Goal: Find specific fact: Find specific fact

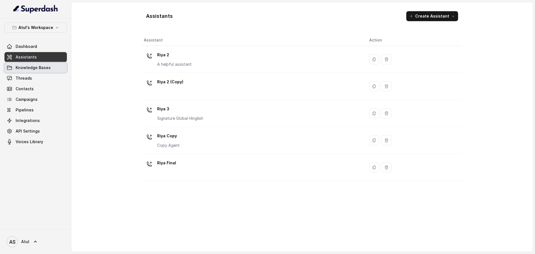
click at [38, 67] on span "Knowledge Bases" at bounding box center [33, 68] width 35 height 6
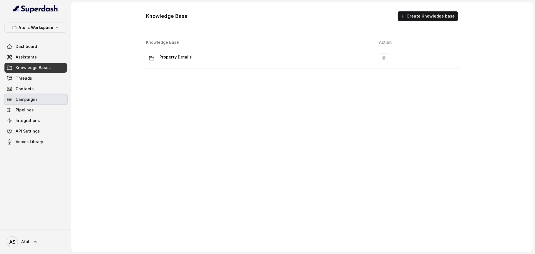
click at [25, 98] on span "Campaigns" at bounding box center [27, 100] width 22 height 6
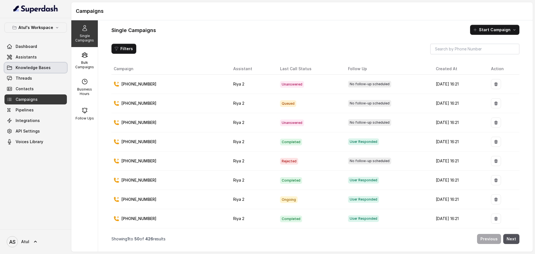
click at [30, 68] on span "Knowledge Bases" at bounding box center [33, 68] width 35 height 6
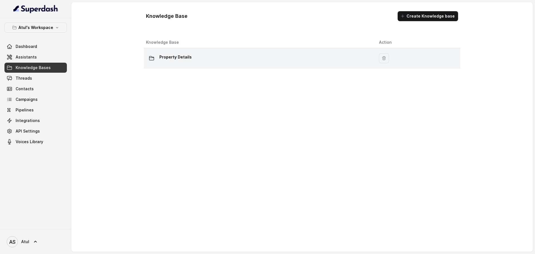
click at [178, 56] on p "Property Details" at bounding box center [175, 57] width 32 height 9
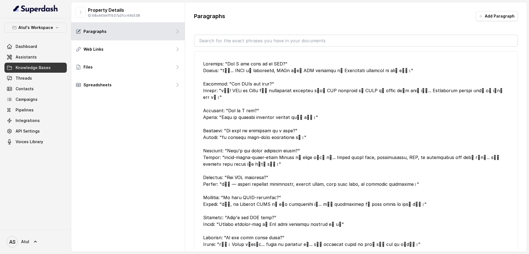
click at [354, 96] on div at bounding box center [356, 180] width 306 height 241
click at [342, 41] on input "text" at bounding box center [356, 40] width 323 height 11
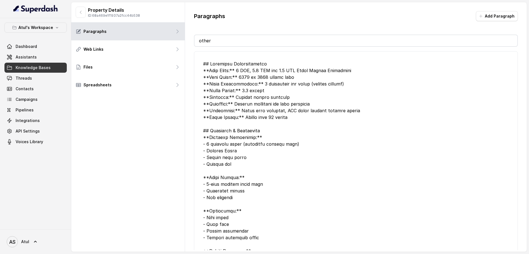
type input "other"
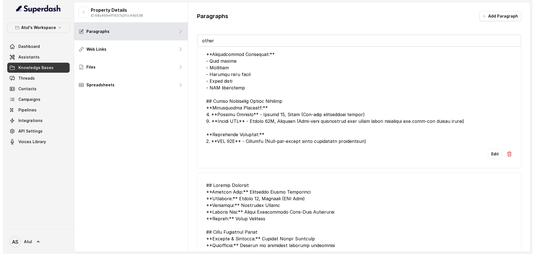
scroll to position [478, 0]
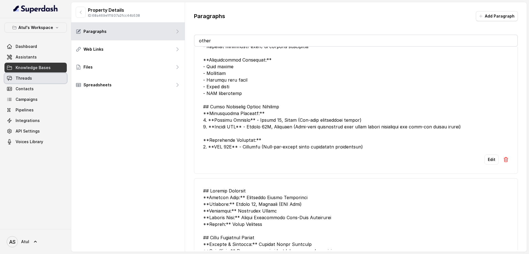
click at [27, 81] on link "Threads" at bounding box center [35, 78] width 62 height 10
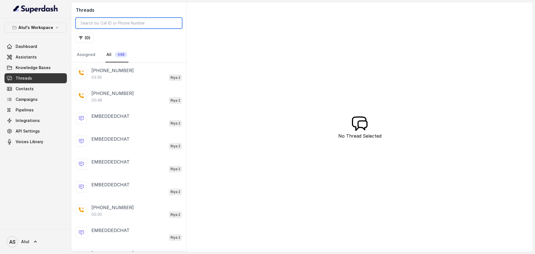
click at [150, 23] on input "search" at bounding box center [129, 23] width 106 height 11
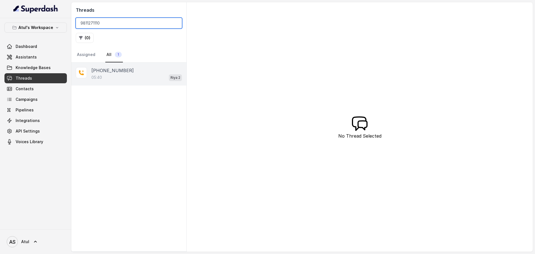
type input "9811271110"
click at [136, 75] on div "05:40 Riya 2" at bounding box center [136, 77] width 91 height 7
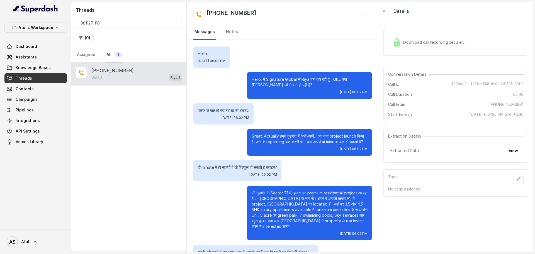
scroll to position [1217, 0]
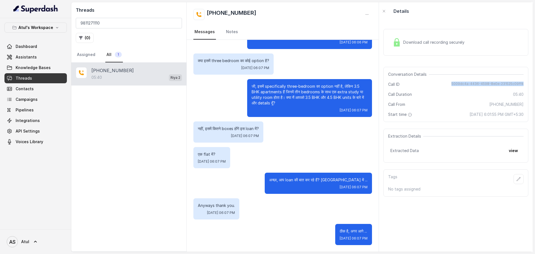
drag, startPoint x: 450, startPoint y: 83, endPoint x: 519, endPoint y: 83, distance: 69.3
click at [519, 83] on div "Conversation Details Call ID 5009dc4a-4436-4598-8e0e-231525c09ff4 Call Duration…" at bounding box center [455, 94] width 145 height 55
copy span "5009dc4a-4436-4598-8e0e-231525c09ff4"
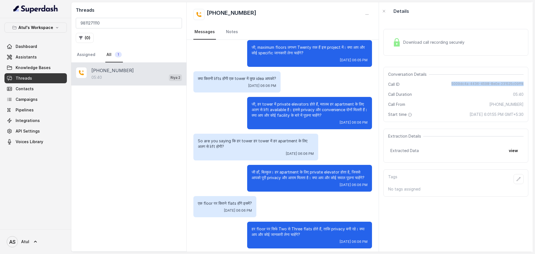
scroll to position [800, 0]
